Goal: Task Accomplishment & Management: Complete application form

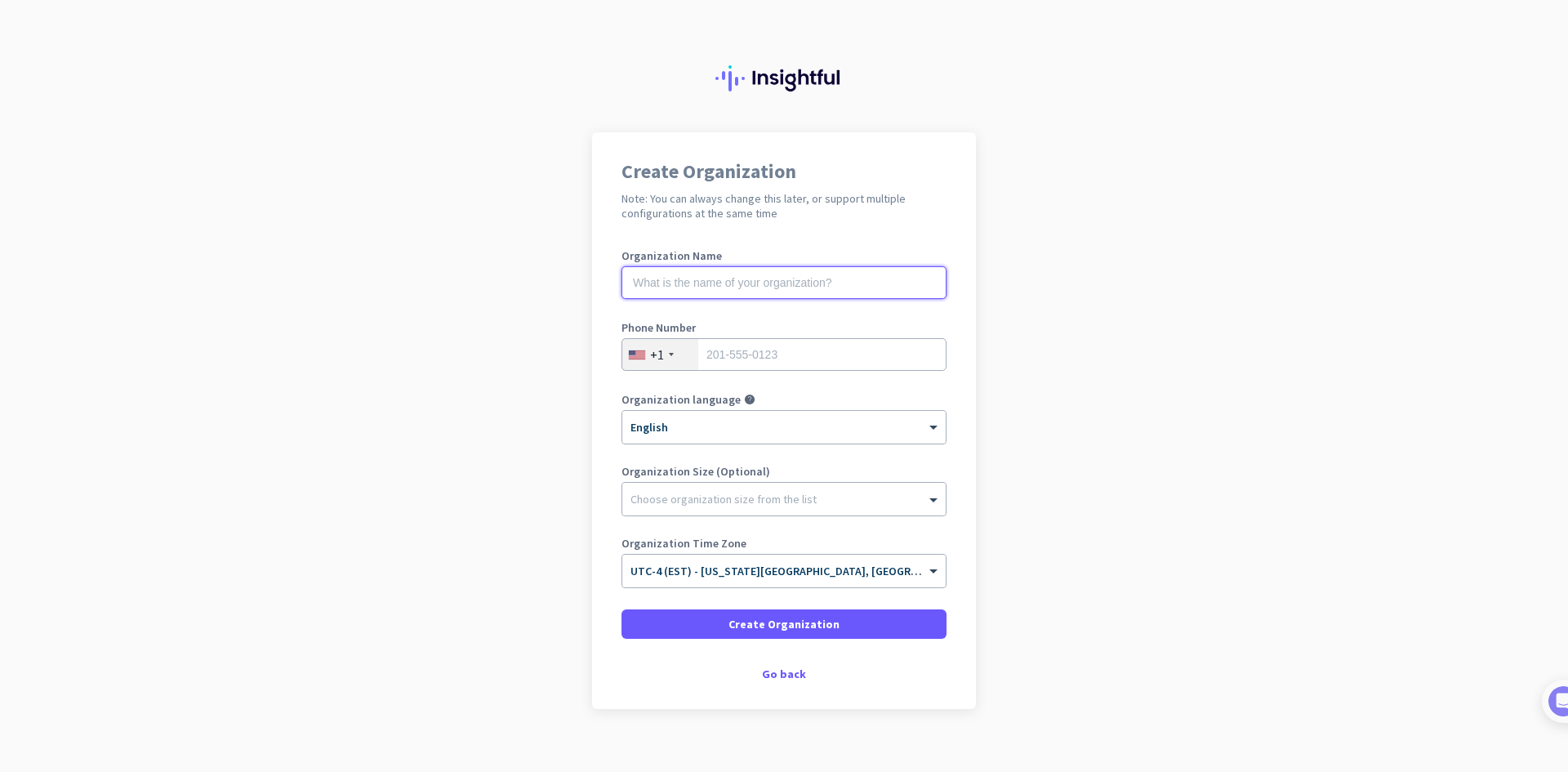
click at [703, 280] on input "text" at bounding box center [784, 282] width 326 height 33
click at [712, 278] on input "text" at bounding box center [784, 282] width 326 height 33
click at [732, 283] on input "Ishvara Tech Consluting LLP" at bounding box center [784, 282] width 326 height 33
type input "Ishvara Tech Consulting LLP"
click at [839, 352] on input "tel" at bounding box center [784, 354] width 326 height 33
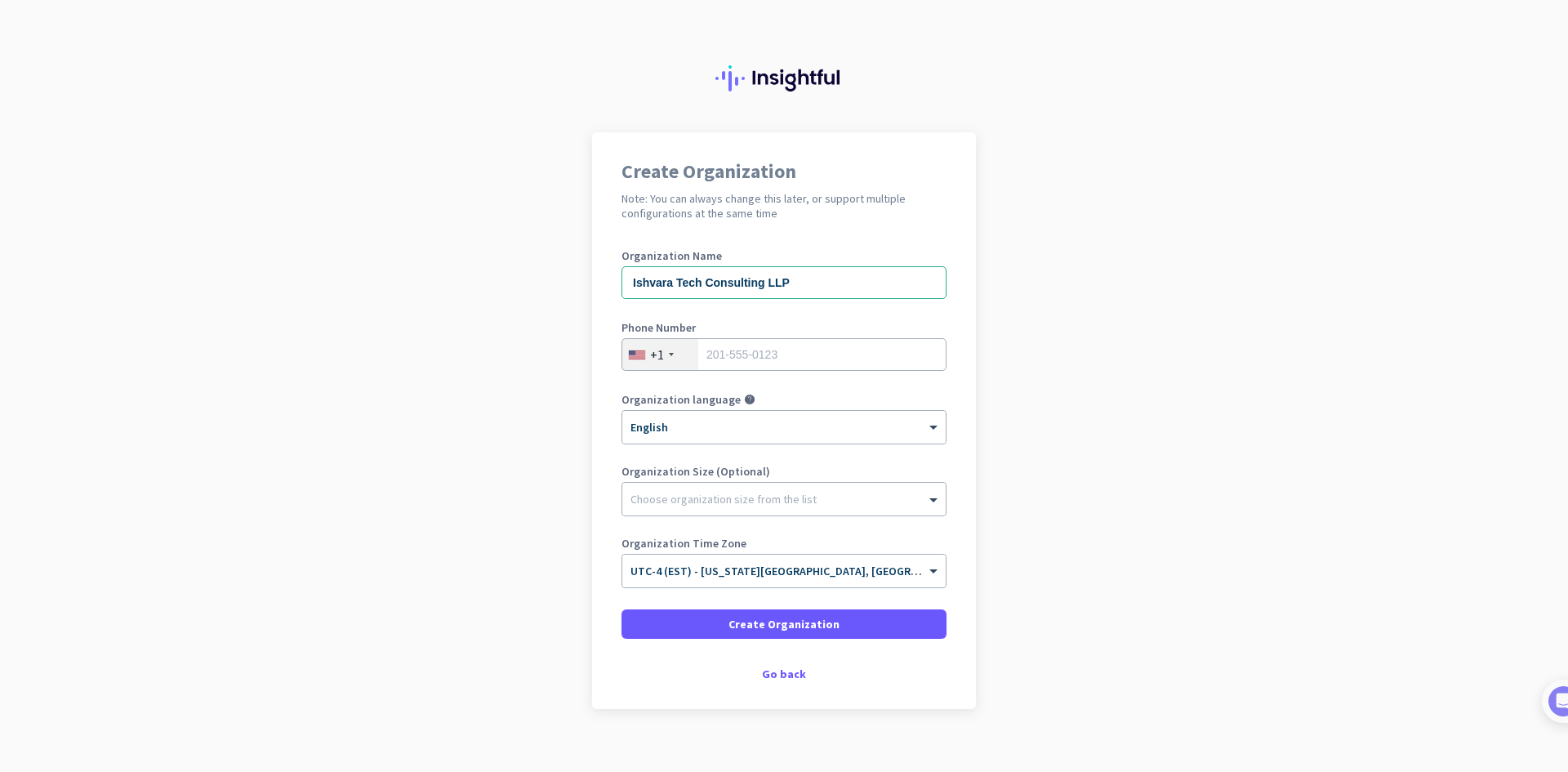
click at [650, 355] on div "+1" at bounding box center [657, 354] width 14 height 16
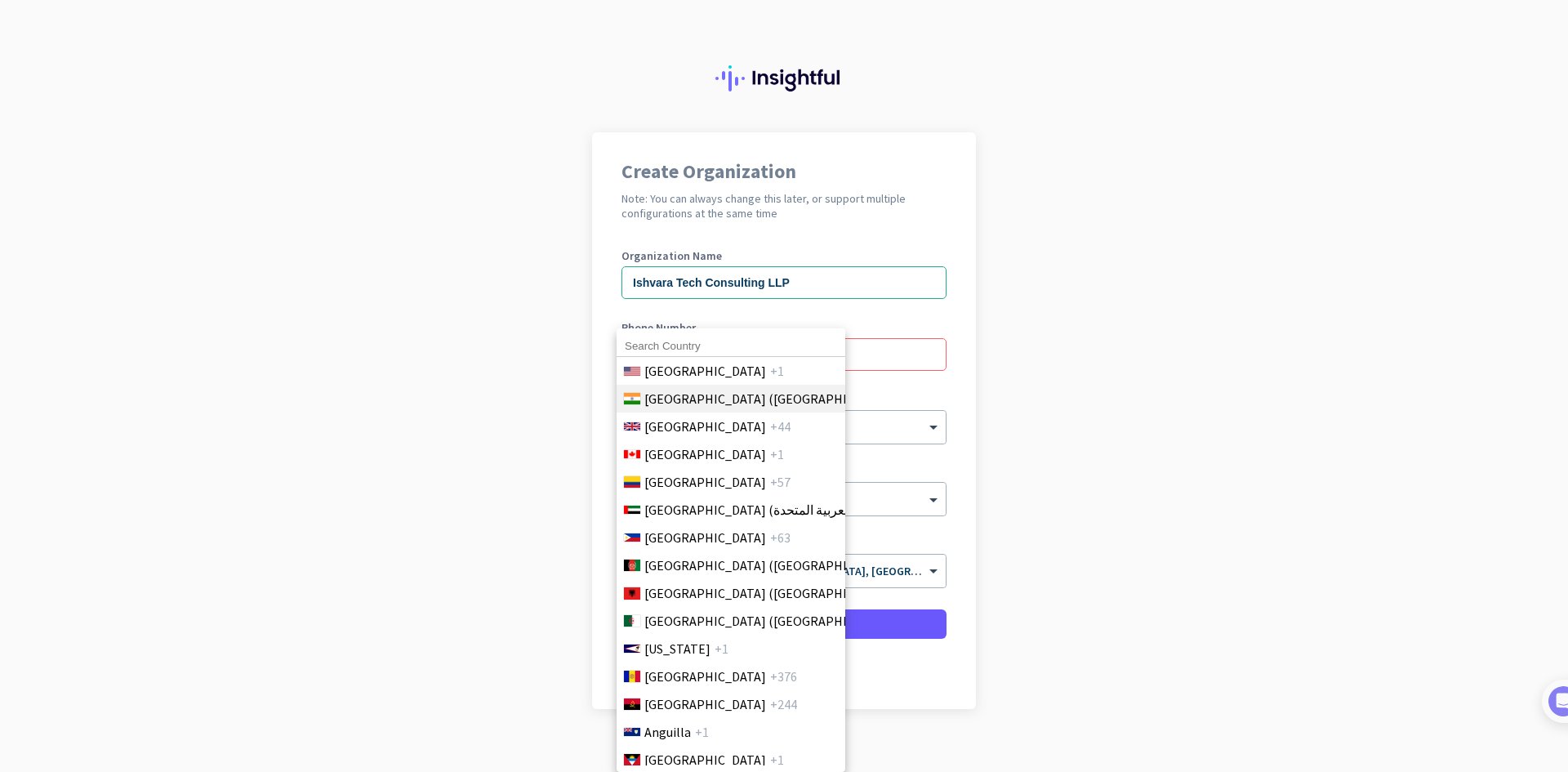
click at [686, 395] on span "[GEOGRAPHIC_DATA] ([GEOGRAPHIC_DATA])" at bounding box center [771, 399] width 255 height 20
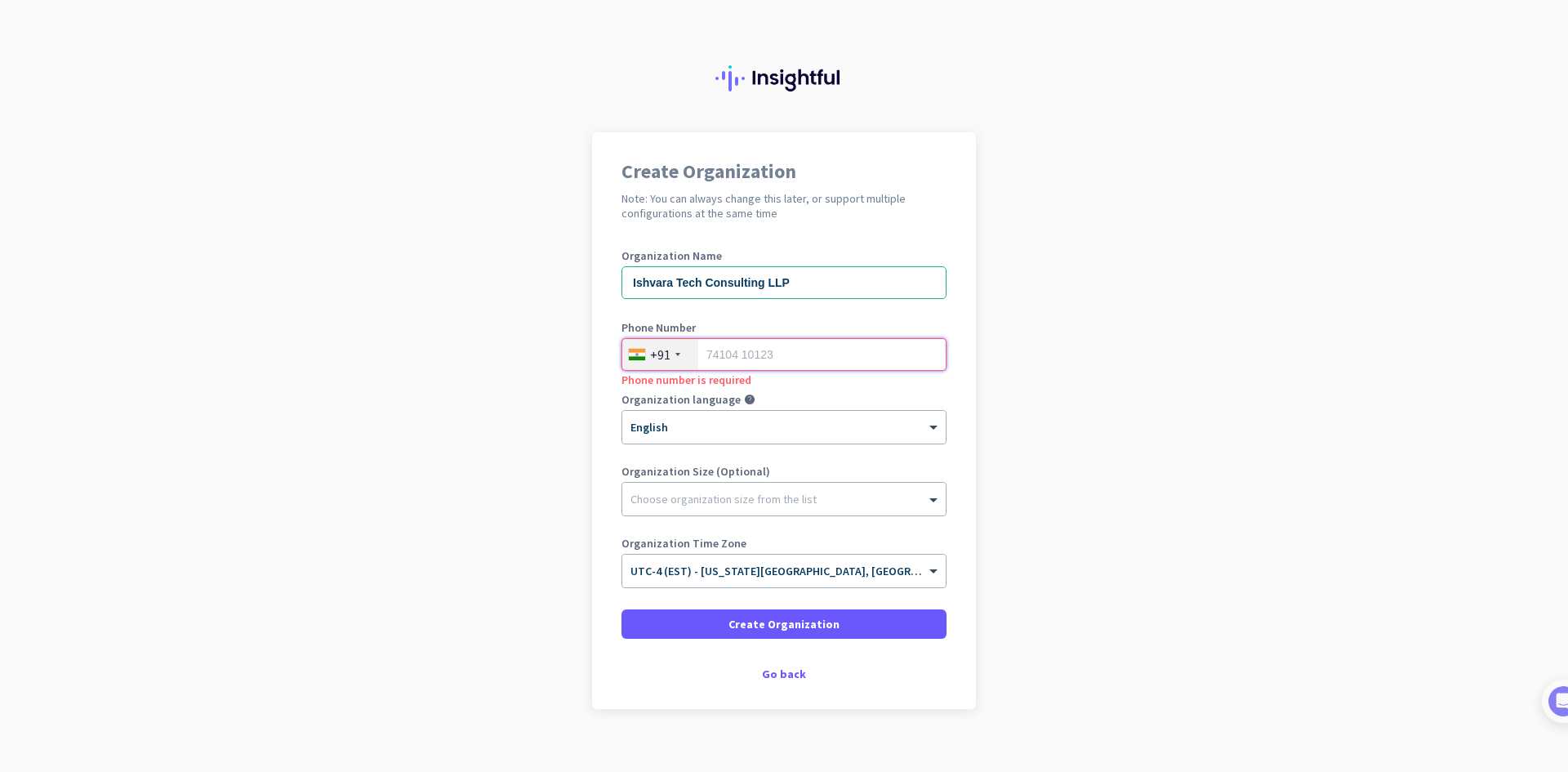
click at [762, 347] on input "tel" at bounding box center [784, 354] width 326 height 33
type input "9818469770"
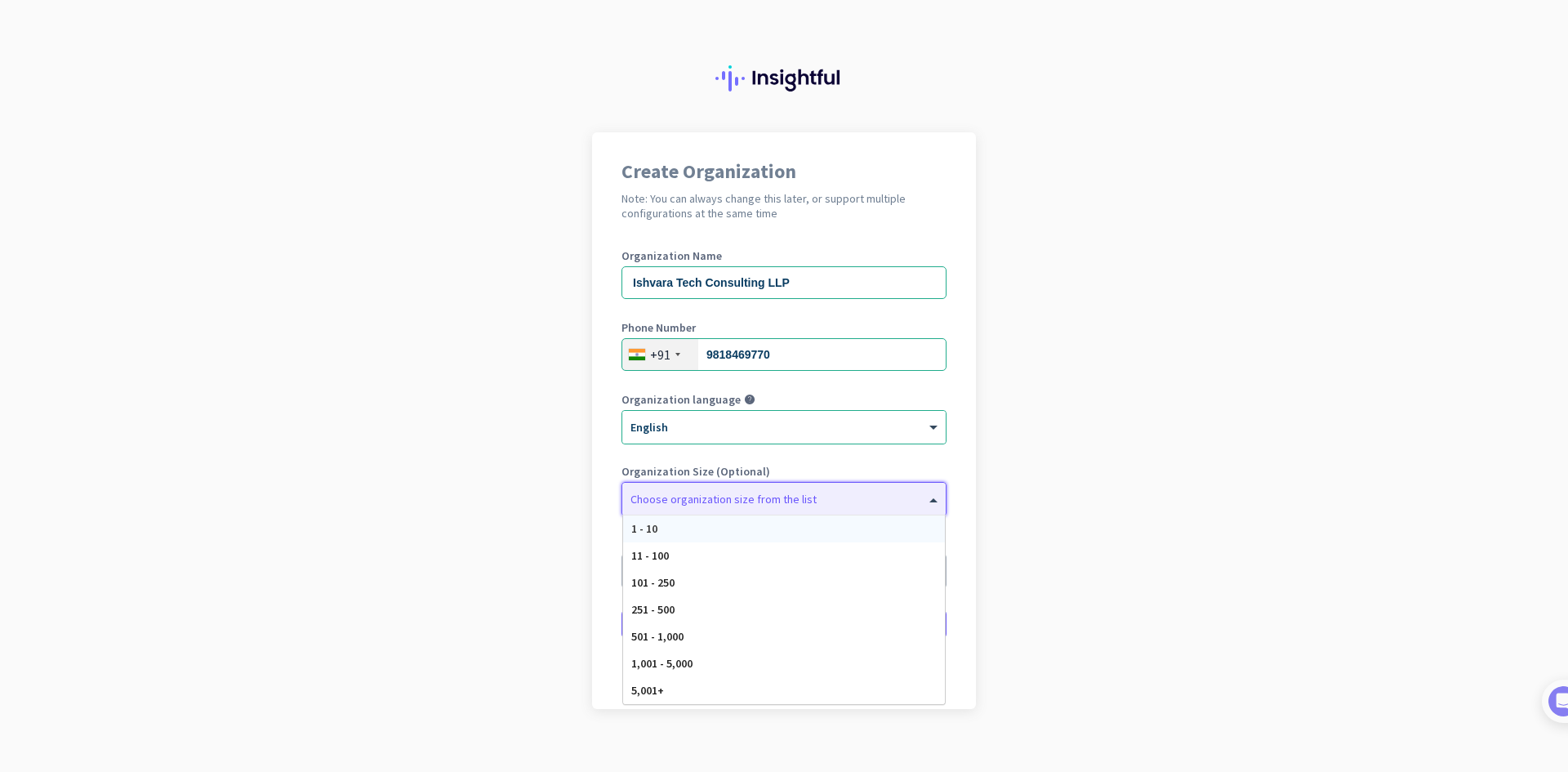
click at [738, 496] on div at bounding box center [784, 495] width 324 height 16
click at [693, 552] on div "11 - 100" at bounding box center [784, 556] width 322 height 27
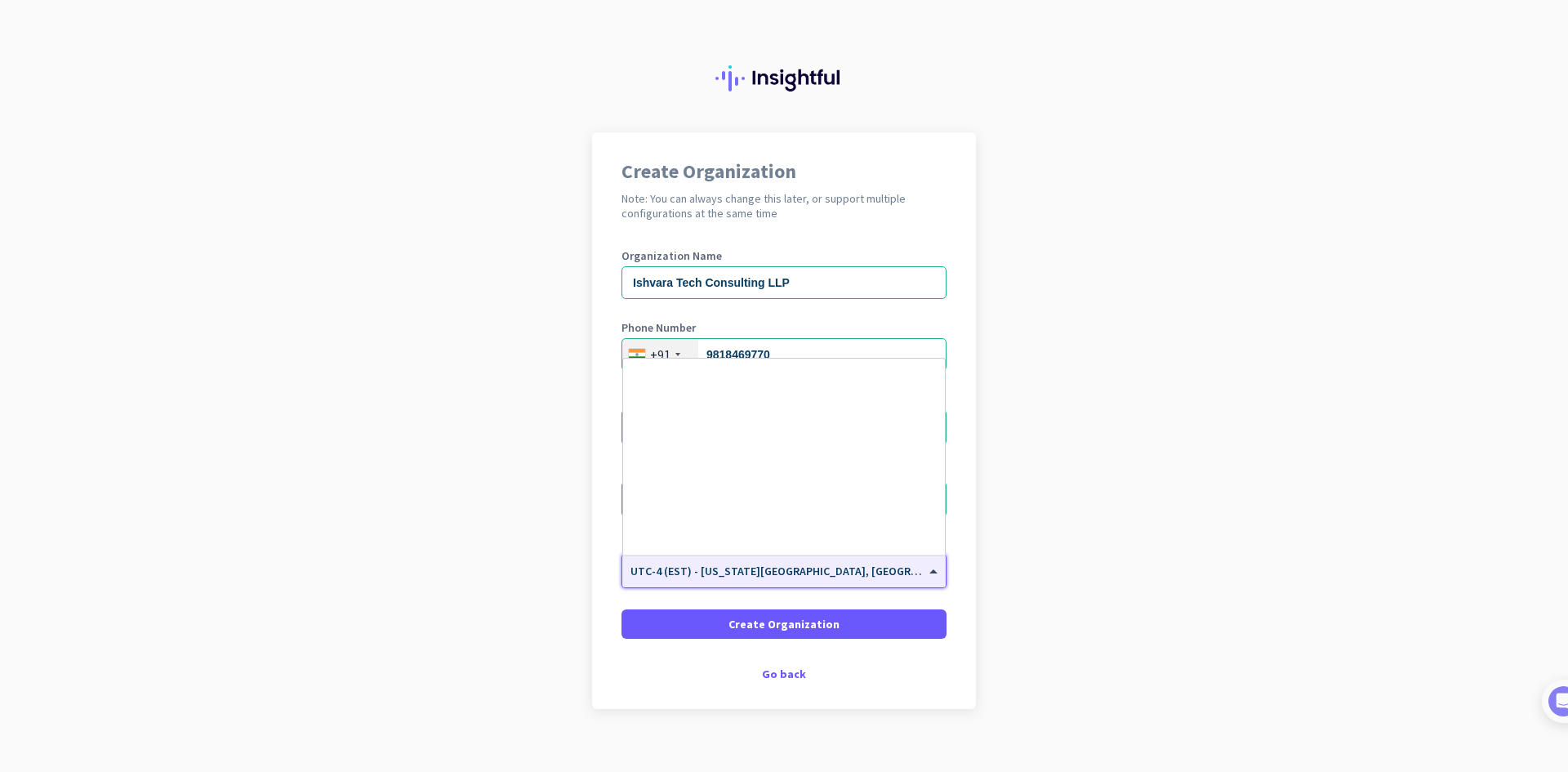
click at [693, 574] on span "UTC-4 (EST) - [US_STATE][GEOGRAPHIC_DATA], [GEOGRAPHIC_DATA], [GEOGRAPHIC_DATA]…" at bounding box center [914, 571] width 569 height 15
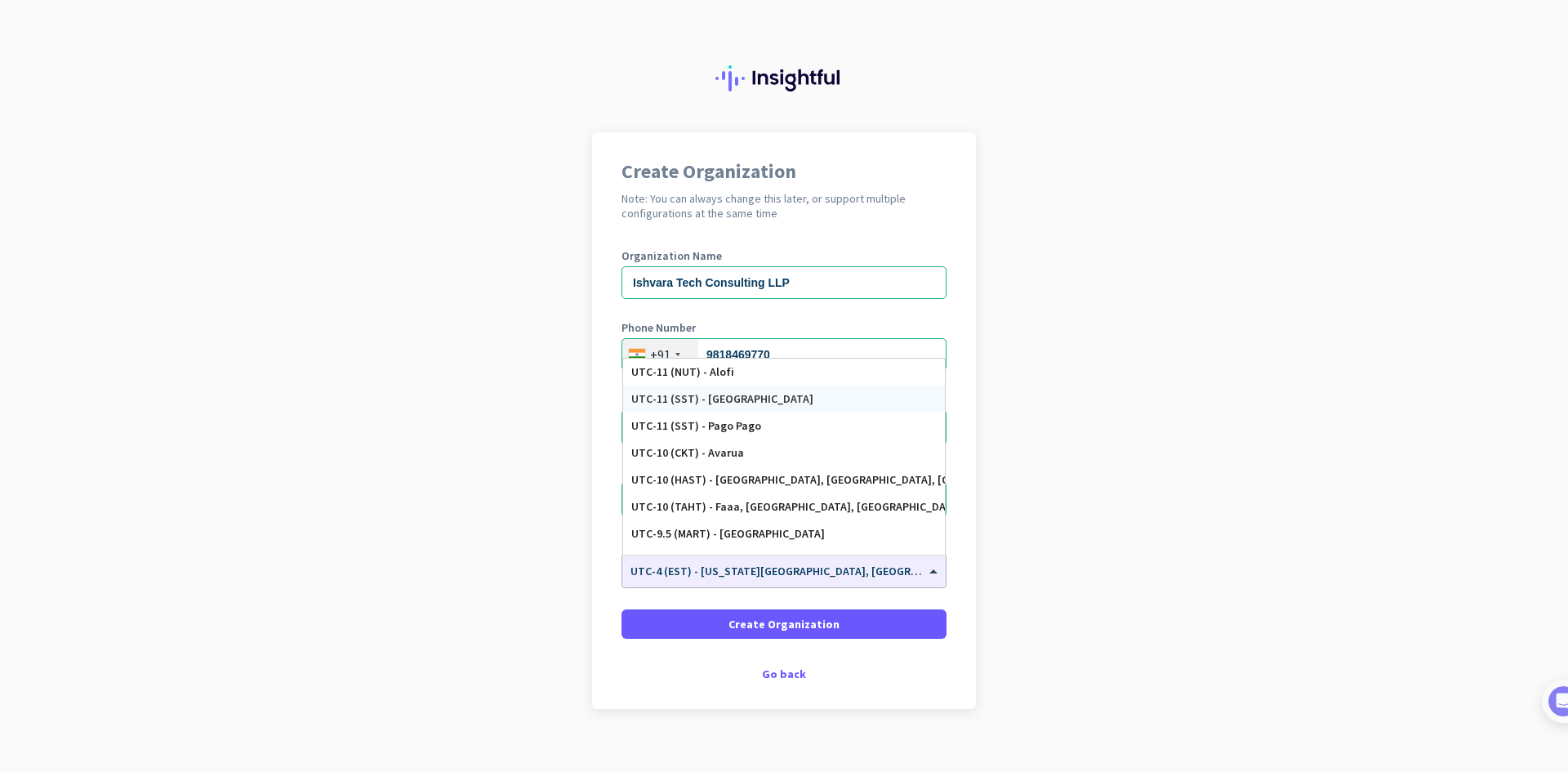
click at [975, 367] on app-onboarding-organization "Create Organization Note: You can always change this later, or support multiple…" at bounding box center [784, 460] width 1568 height 658
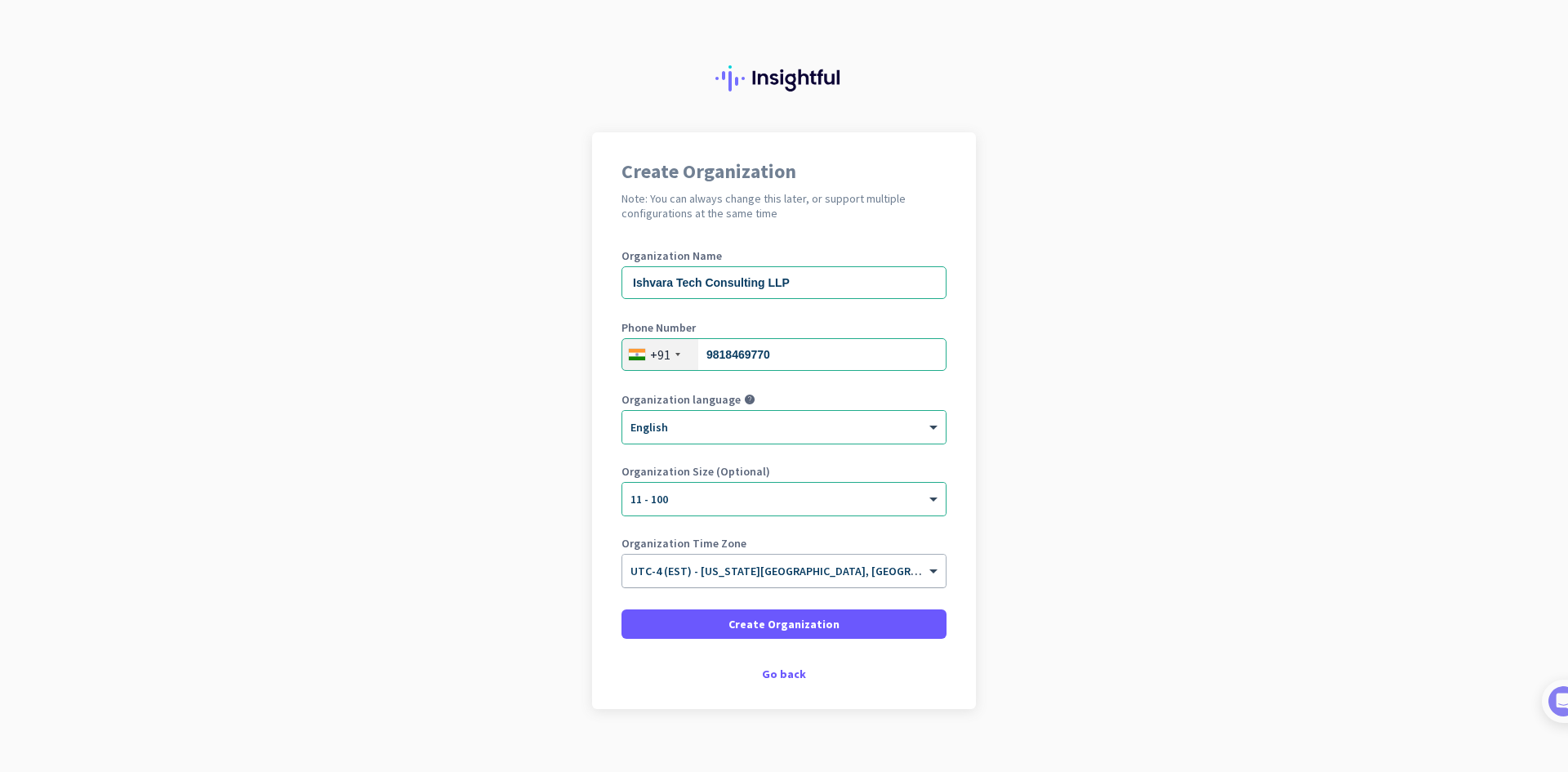
click at [707, 579] on div "× UTC-4 (EST) - [US_STATE][GEOGRAPHIC_DATA], [GEOGRAPHIC_DATA], [GEOGRAPHIC_DAT…" at bounding box center [784, 571] width 324 height 33
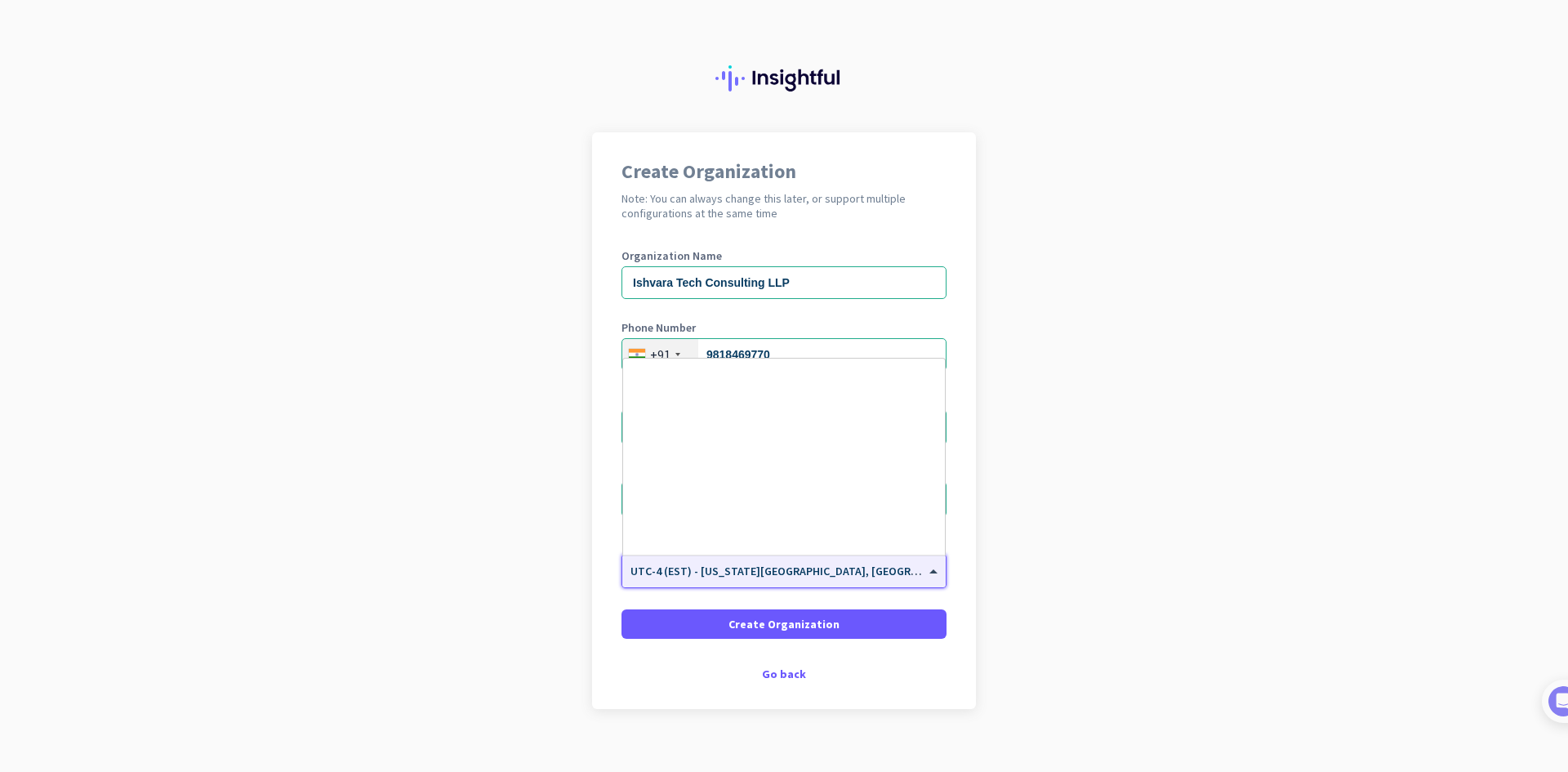
scroll to position [1886, 0]
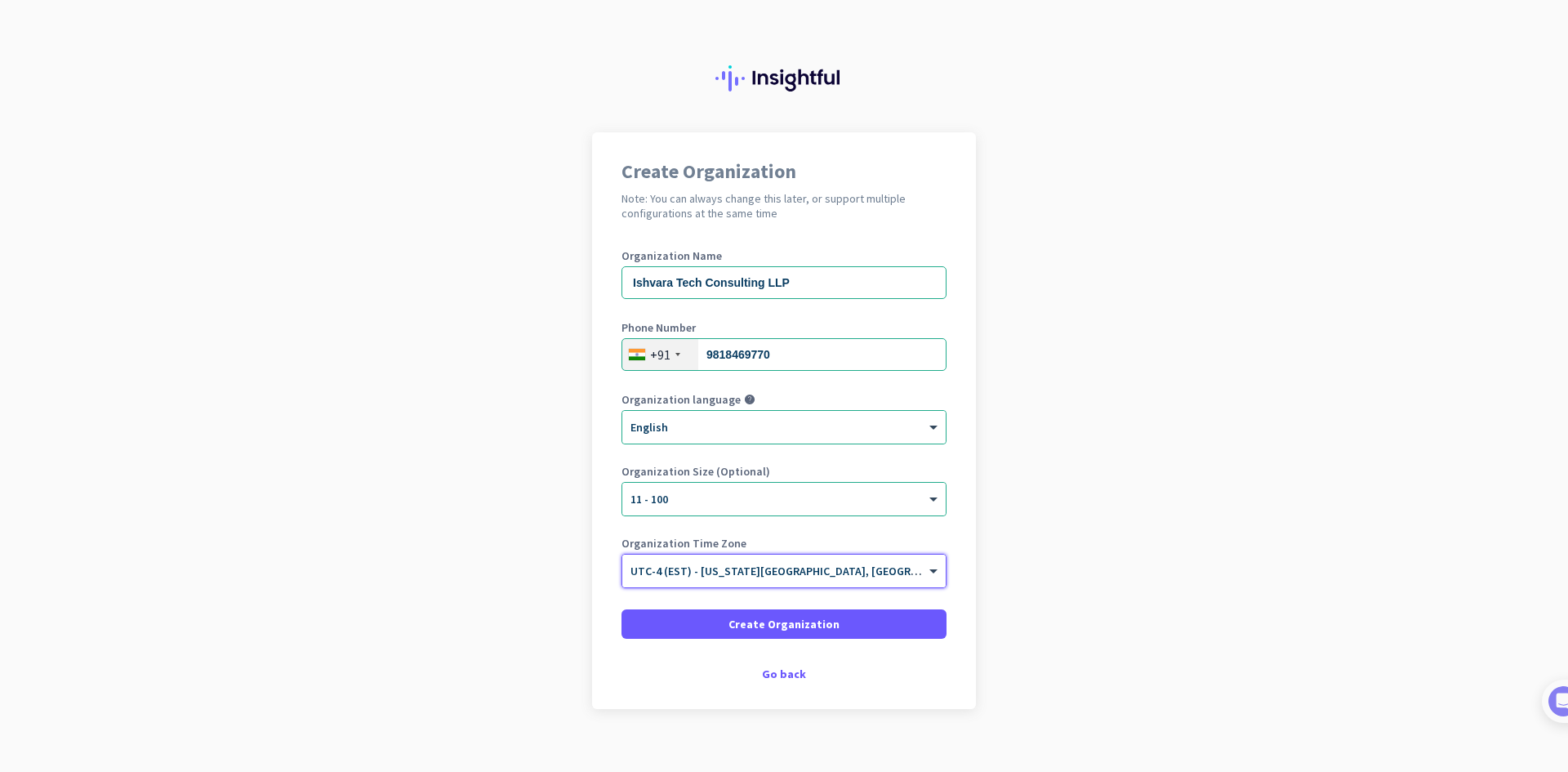
click at [707, 579] on div "× UTC-4 (EST) - [US_STATE][GEOGRAPHIC_DATA], [GEOGRAPHIC_DATA], [GEOGRAPHIC_DAT…" at bounding box center [784, 571] width 324 height 33
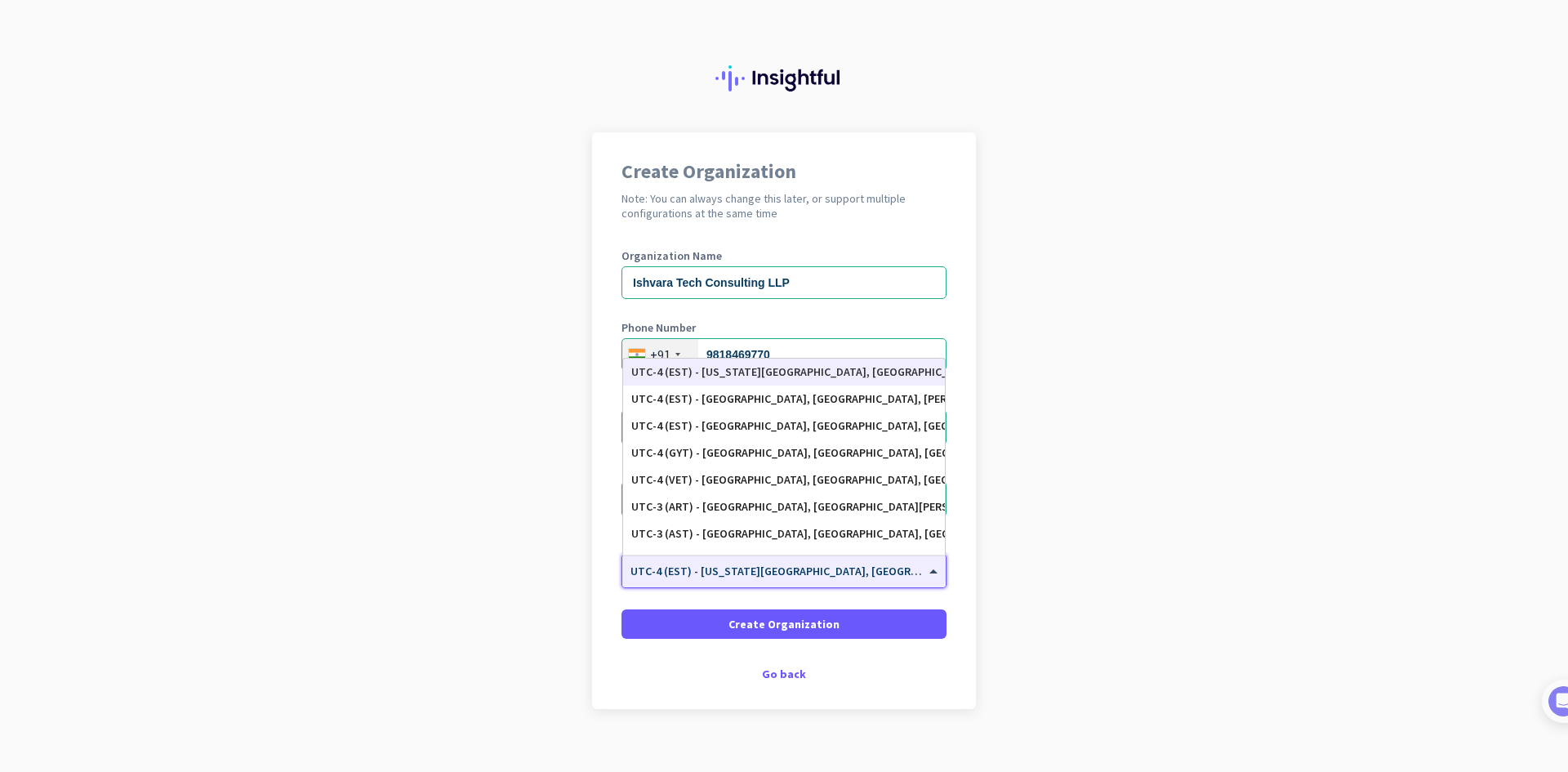
click at [705, 577] on span "UTC-4 (EST) - [US_STATE][GEOGRAPHIC_DATA], [GEOGRAPHIC_DATA], [GEOGRAPHIC_DATA]…" at bounding box center [914, 571] width 569 height 15
type input "n"
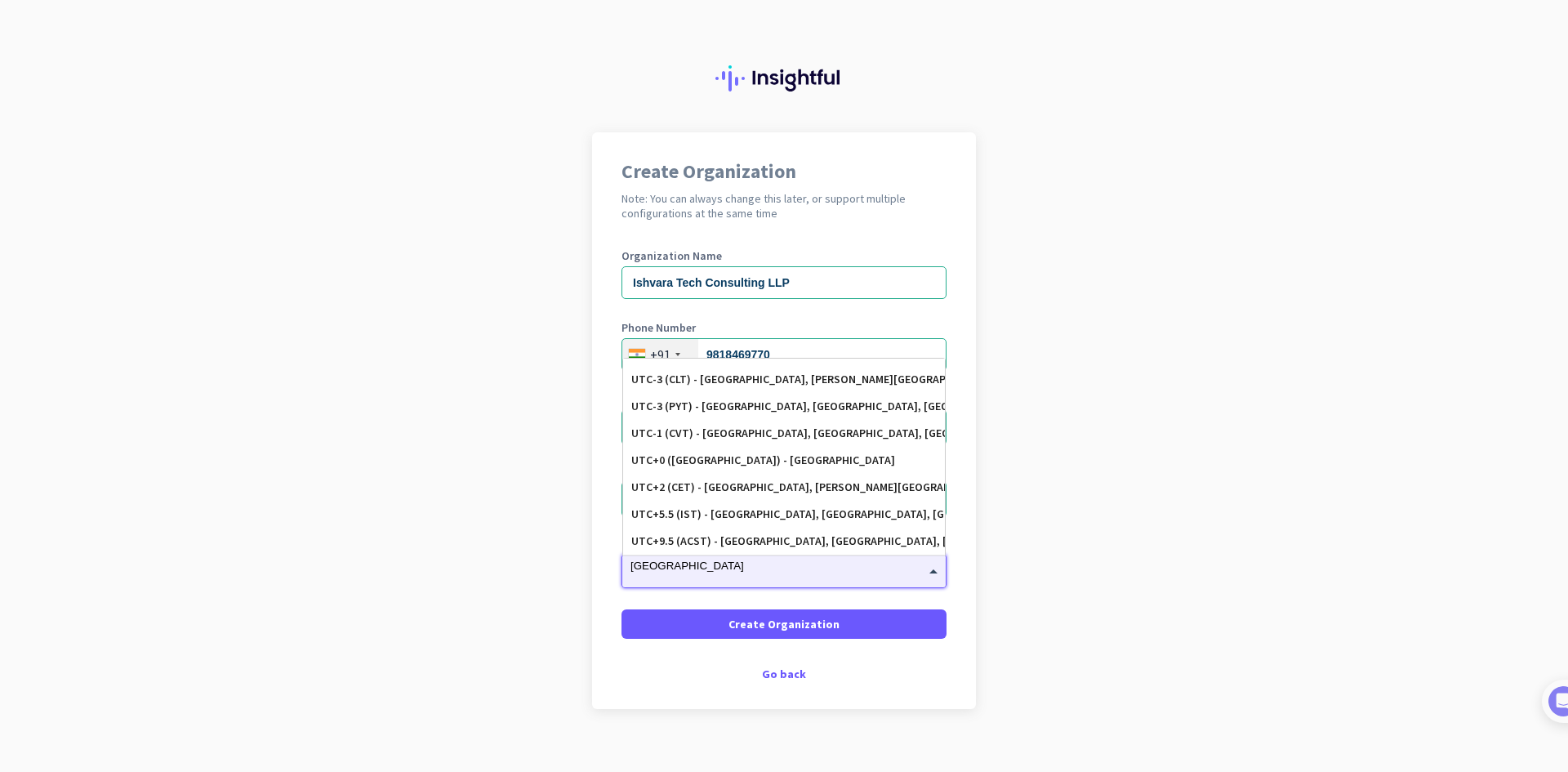
scroll to position [0, 0]
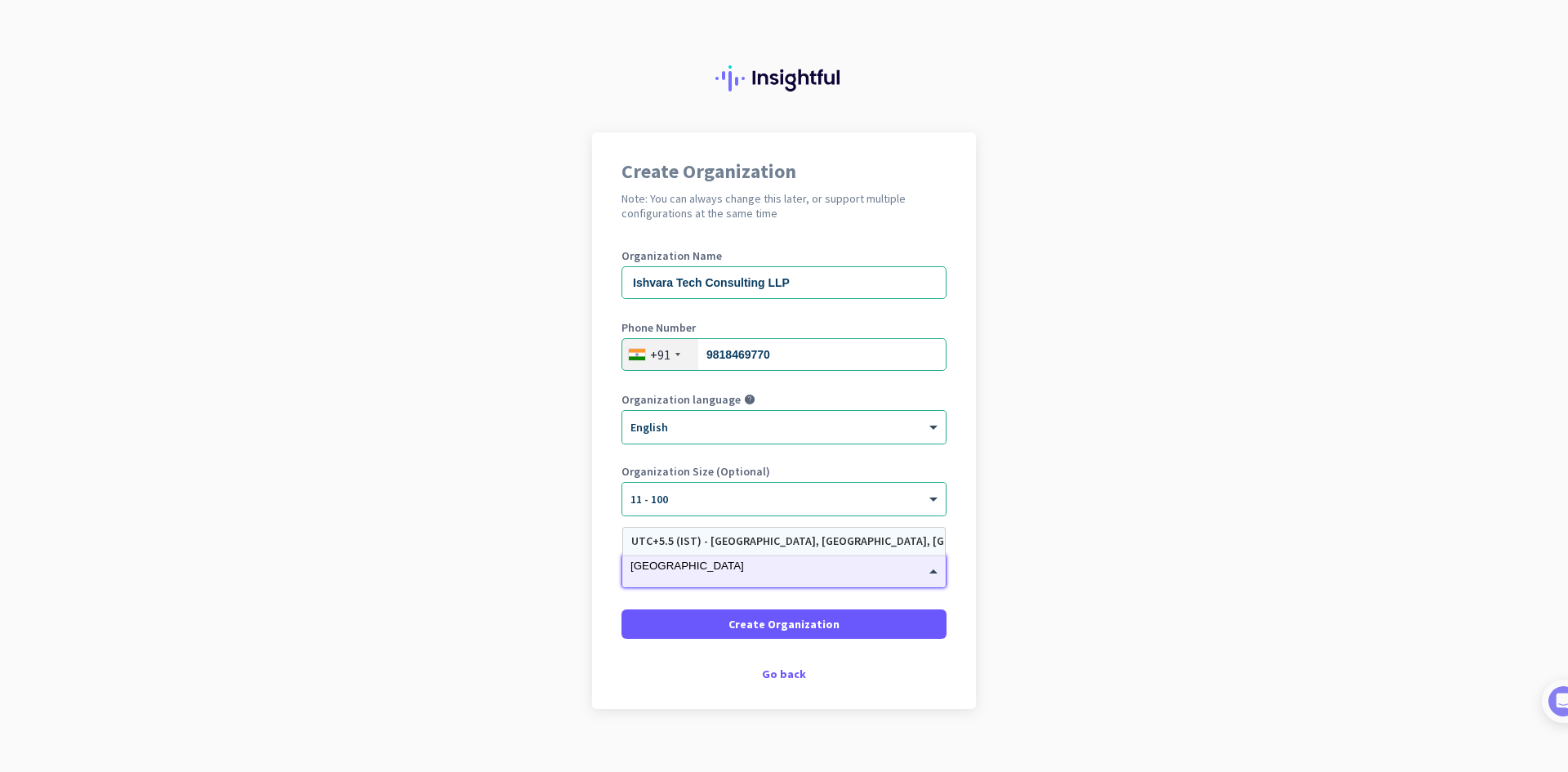
type input "delh"
click at [719, 538] on div "UTC+5.5 (IST) - [GEOGRAPHIC_DATA], [GEOGRAPHIC_DATA], [GEOGRAPHIC_DATA], [GEOGR…" at bounding box center [784, 541] width 306 height 14
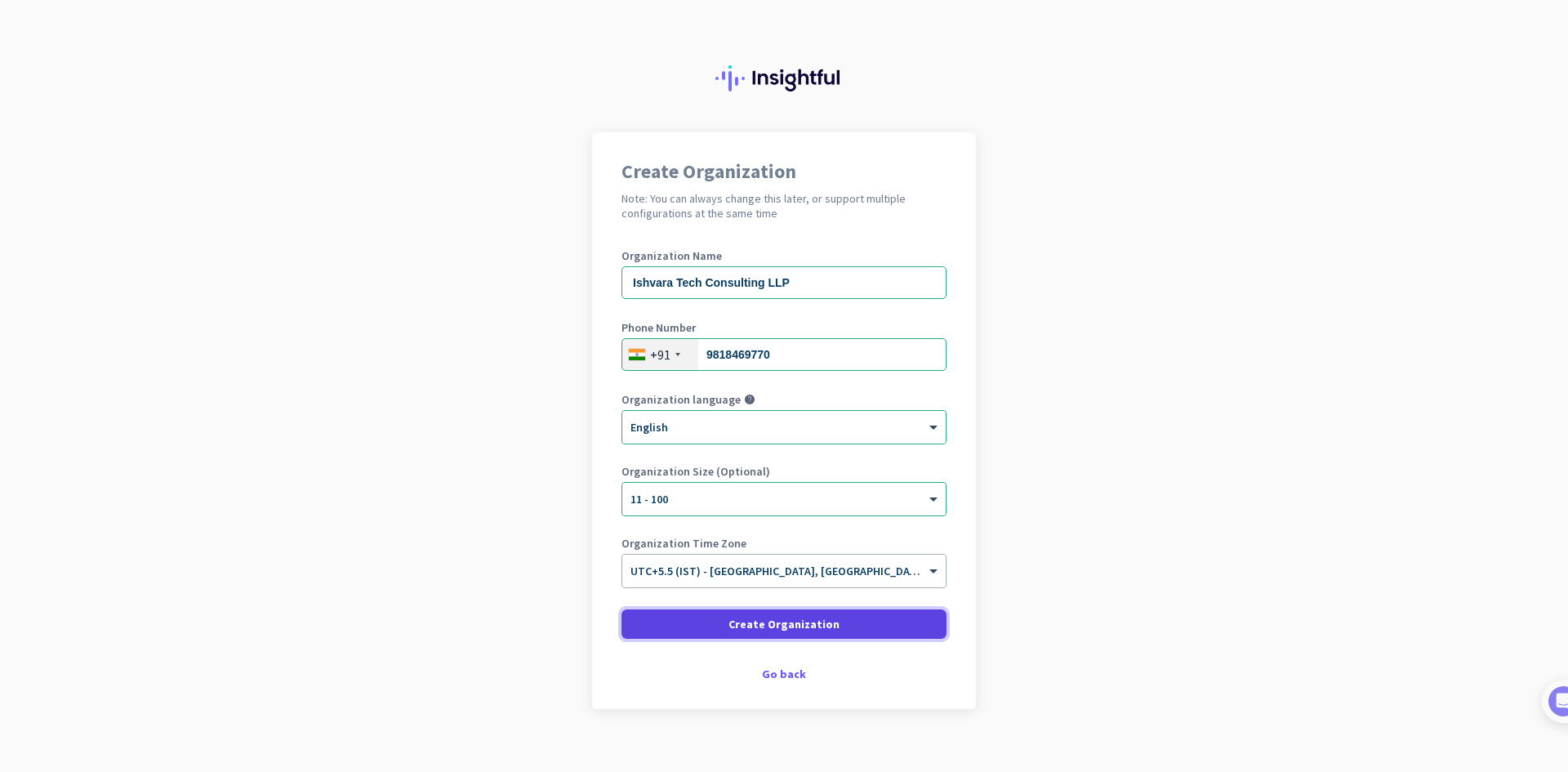
click at [809, 627] on span "Create Organization" at bounding box center [784, 624] width 111 height 16
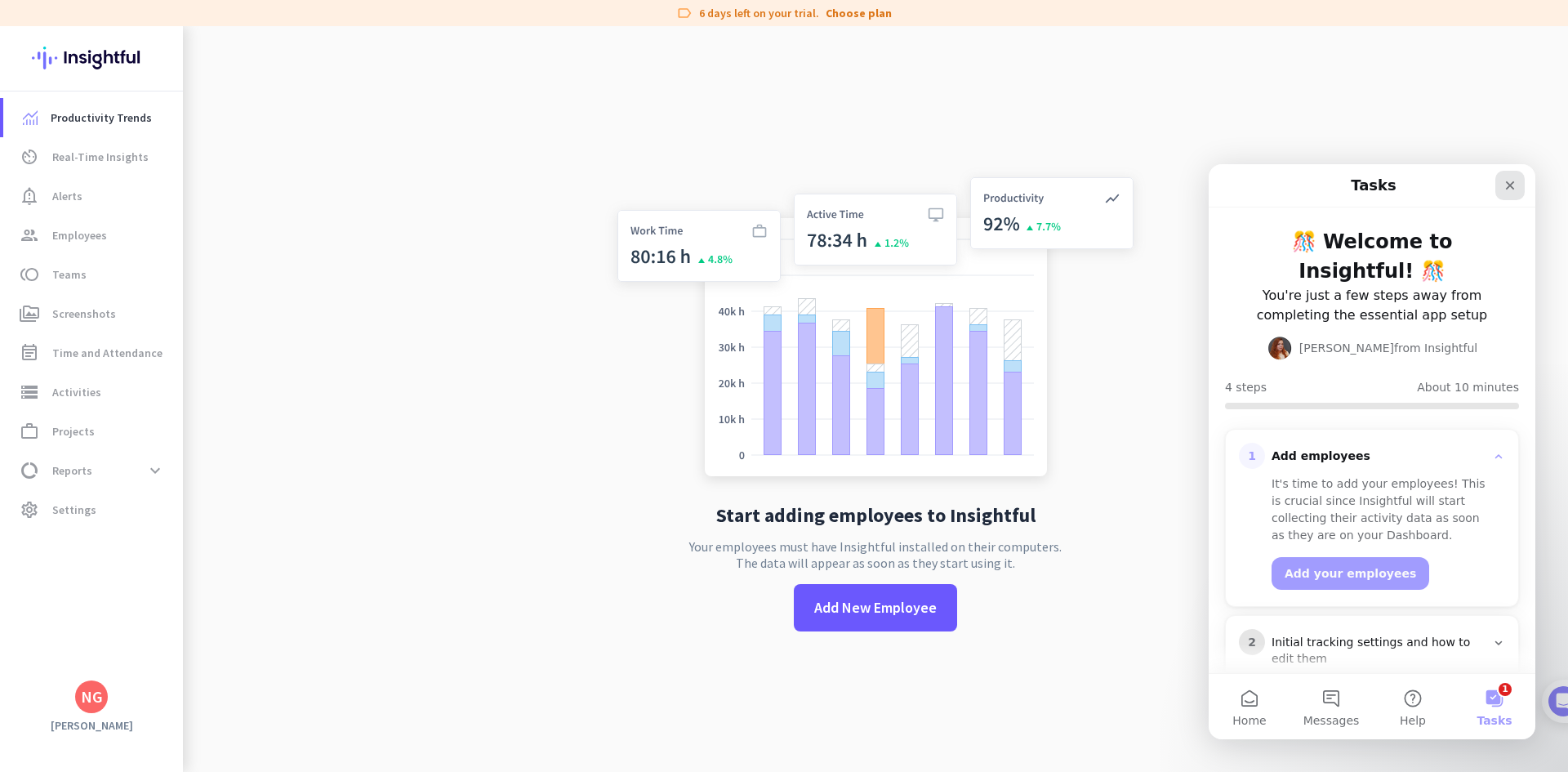
click at [1514, 193] on div "Close" at bounding box center [1510, 186] width 30 height 30
